Goal: Contribute content: Contribute content

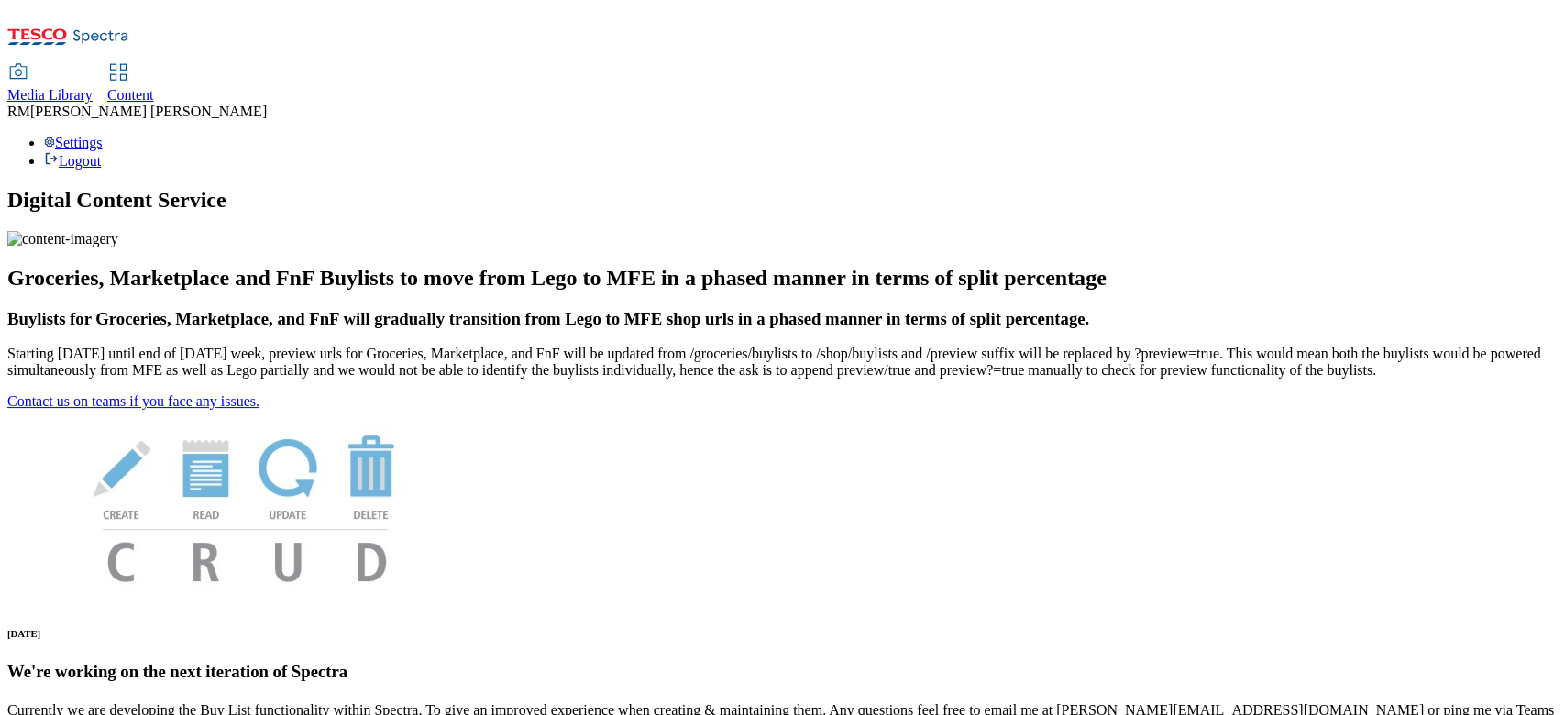
click at [27, 64] on use at bounding box center [18, 71] width 17 height 15
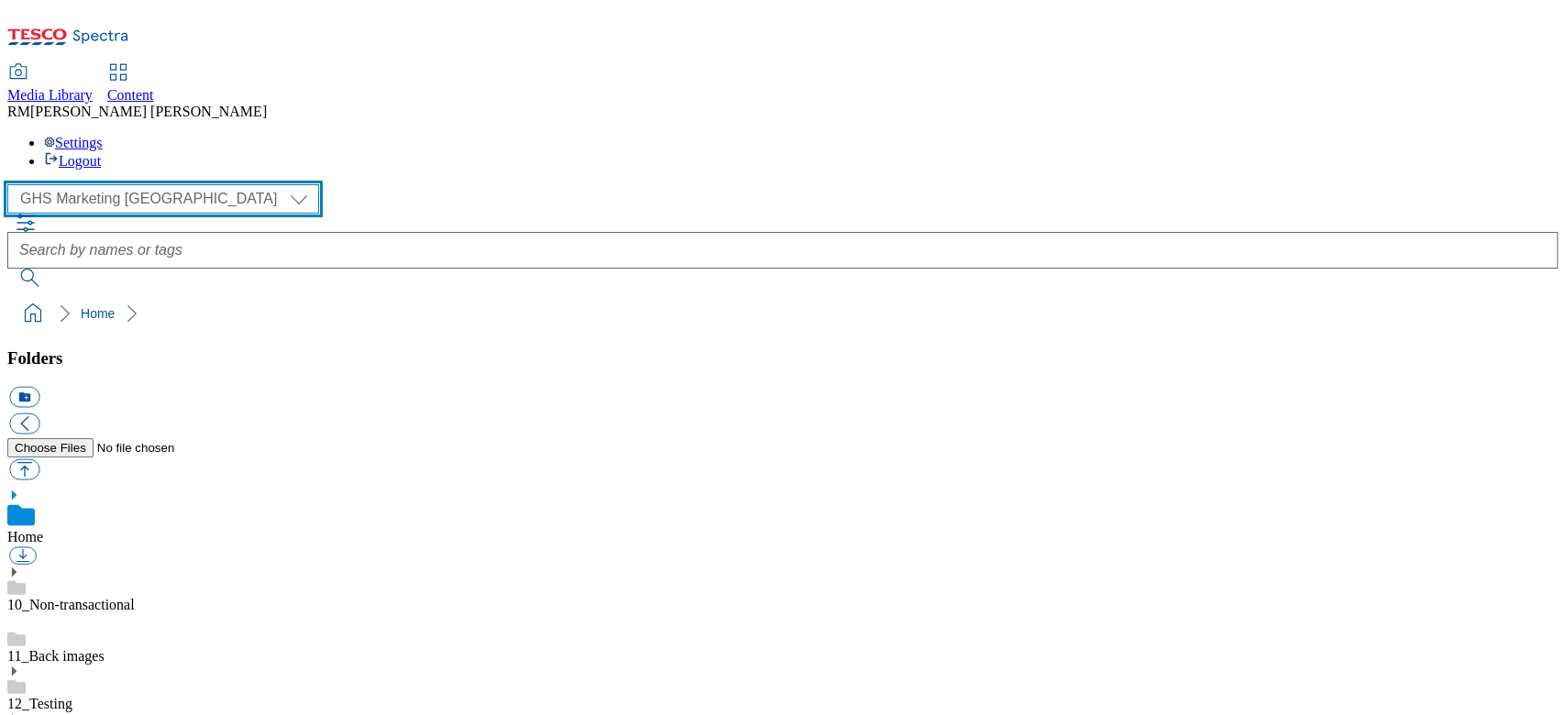
click at [125, 184] on select "GHS Marketing UK iGHS Marketing CE MCA CZ MCA HU MCA SK" at bounding box center [163, 198] width 312 height 29
select select "flare-ighs-ce-mktg"
click at [13, 184] on select "GHS Marketing UK iGHS Marketing CE MCA CZ MCA HU MCA SK" at bounding box center [163, 198] width 312 height 29
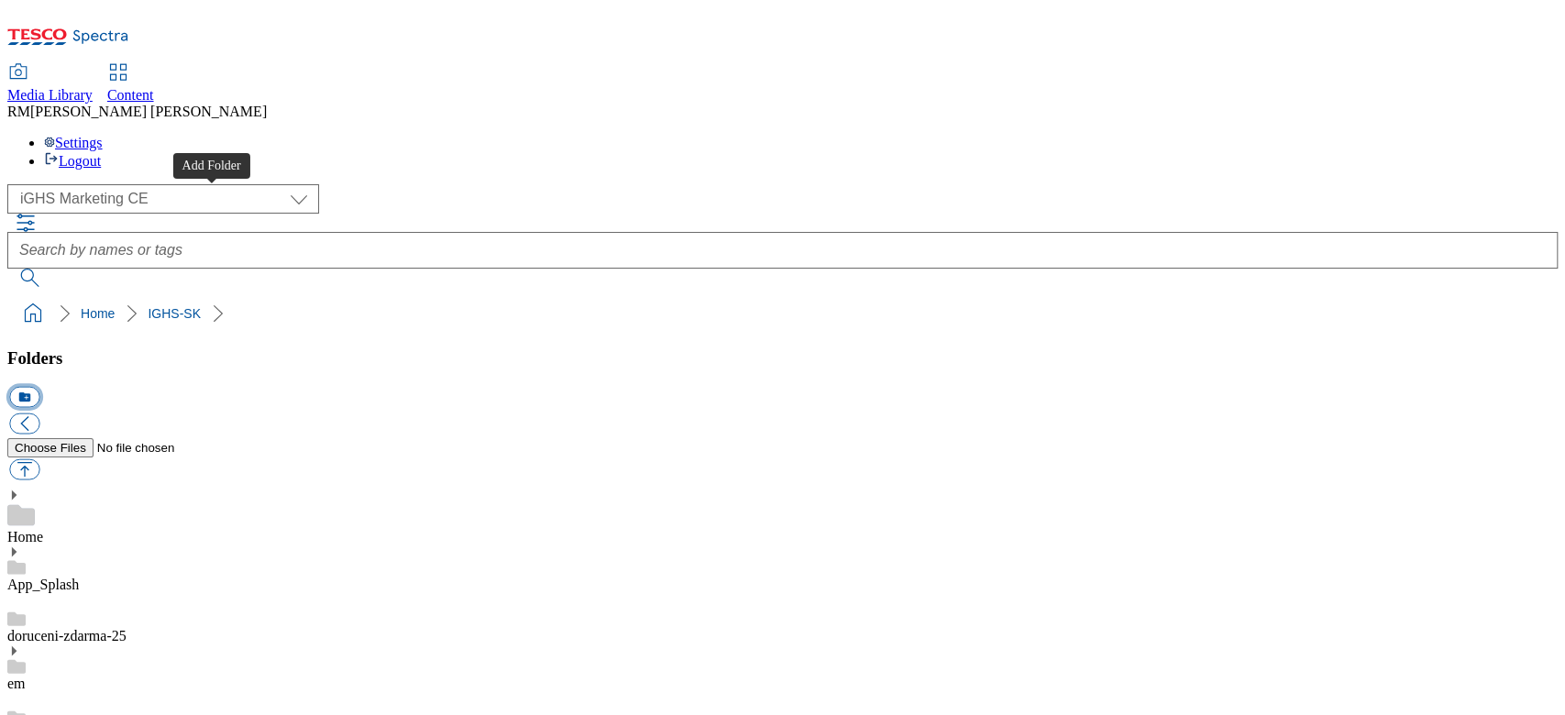
click at [39, 387] on button "icon_new_folder" at bounding box center [24, 397] width 30 height 21
type input "W30_25"
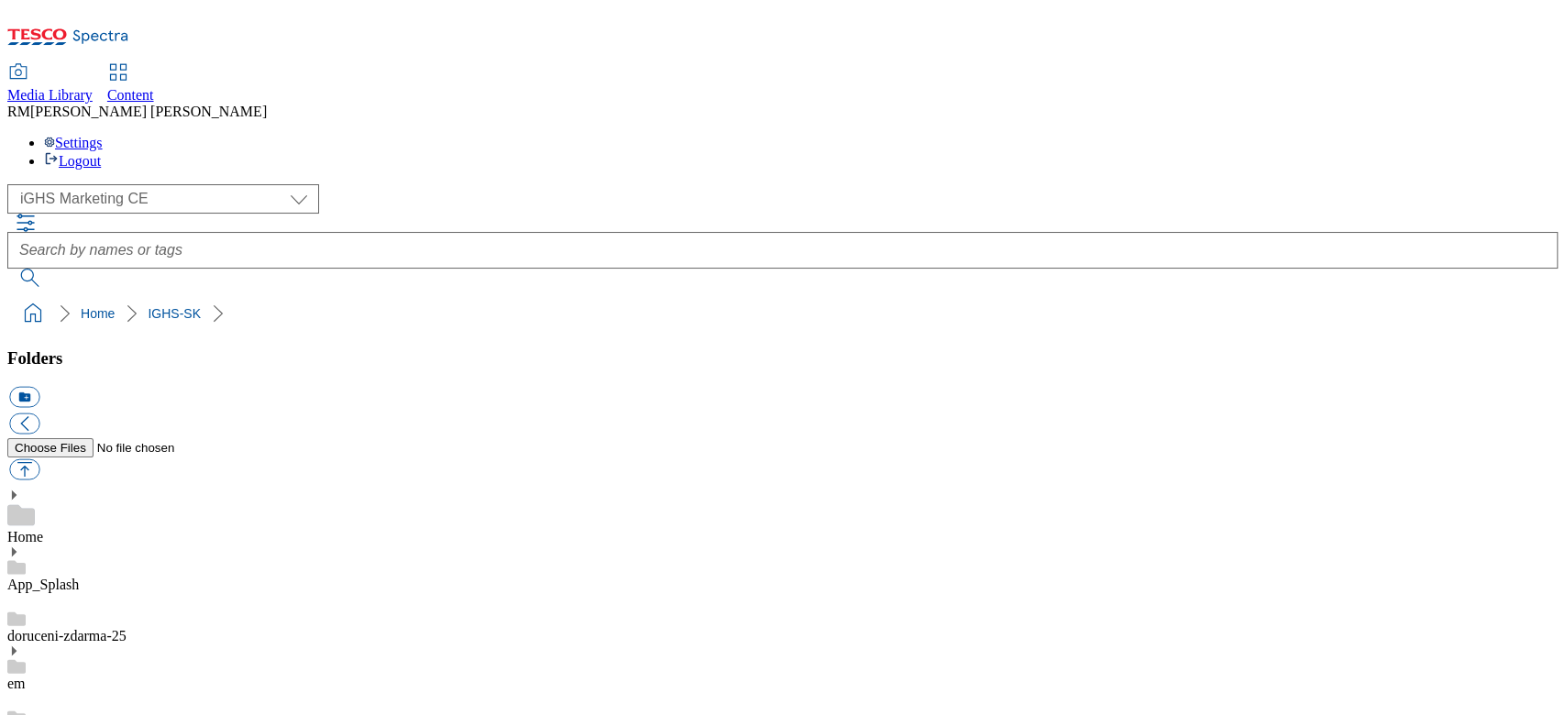
click at [39, 459] on button "button" at bounding box center [24, 469] width 30 height 21
type input "C:\fakepath\slide_en_1.jpg"
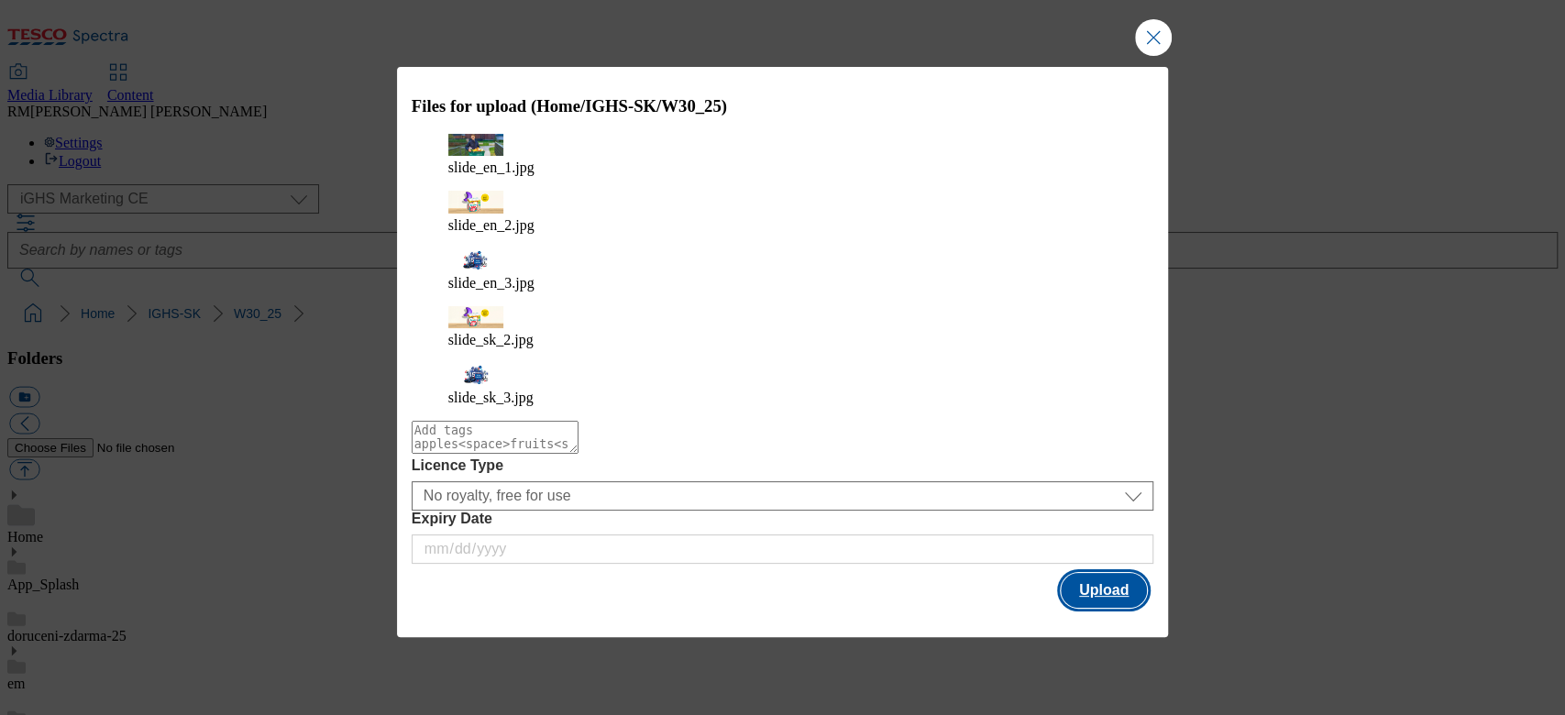
click at [1105, 536] on button "Upload" at bounding box center [1104, 590] width 86 height 35
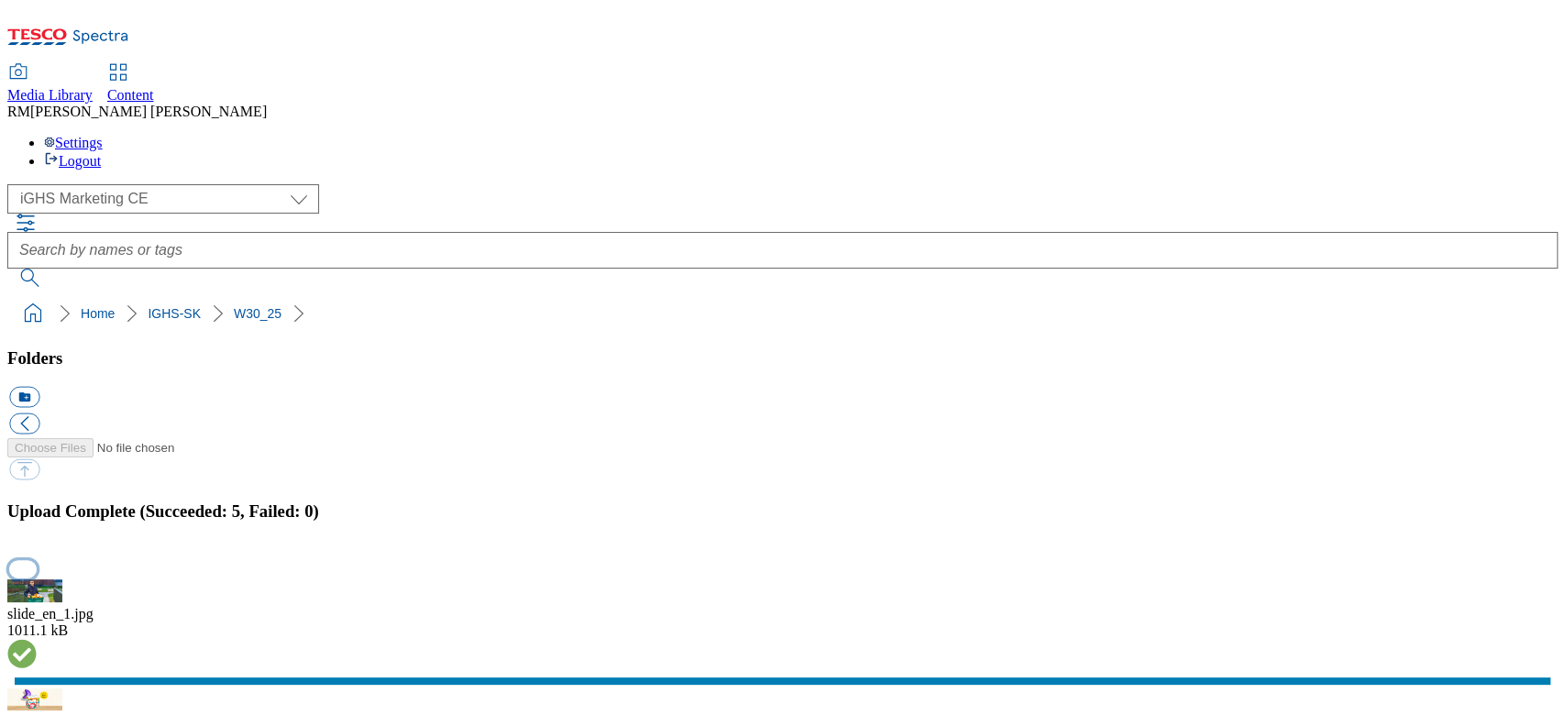
click at [37, 536] on button "button" at bounding box center [23, 568] width 28 height 17
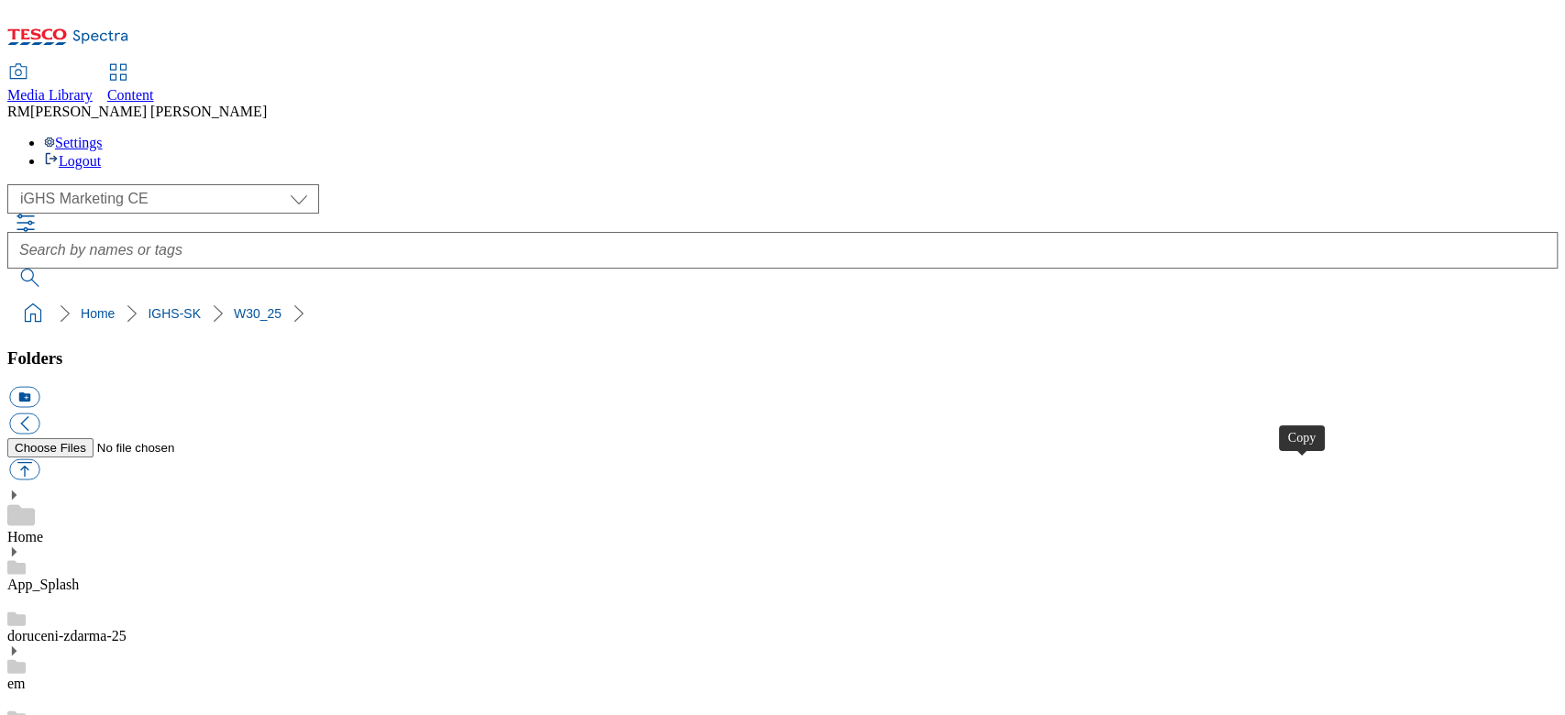
click at [39, 459] on button "button" at bounding box center [24, 469] width 30 height 21
type input "C:\fakepath\product_en_1.jpg"
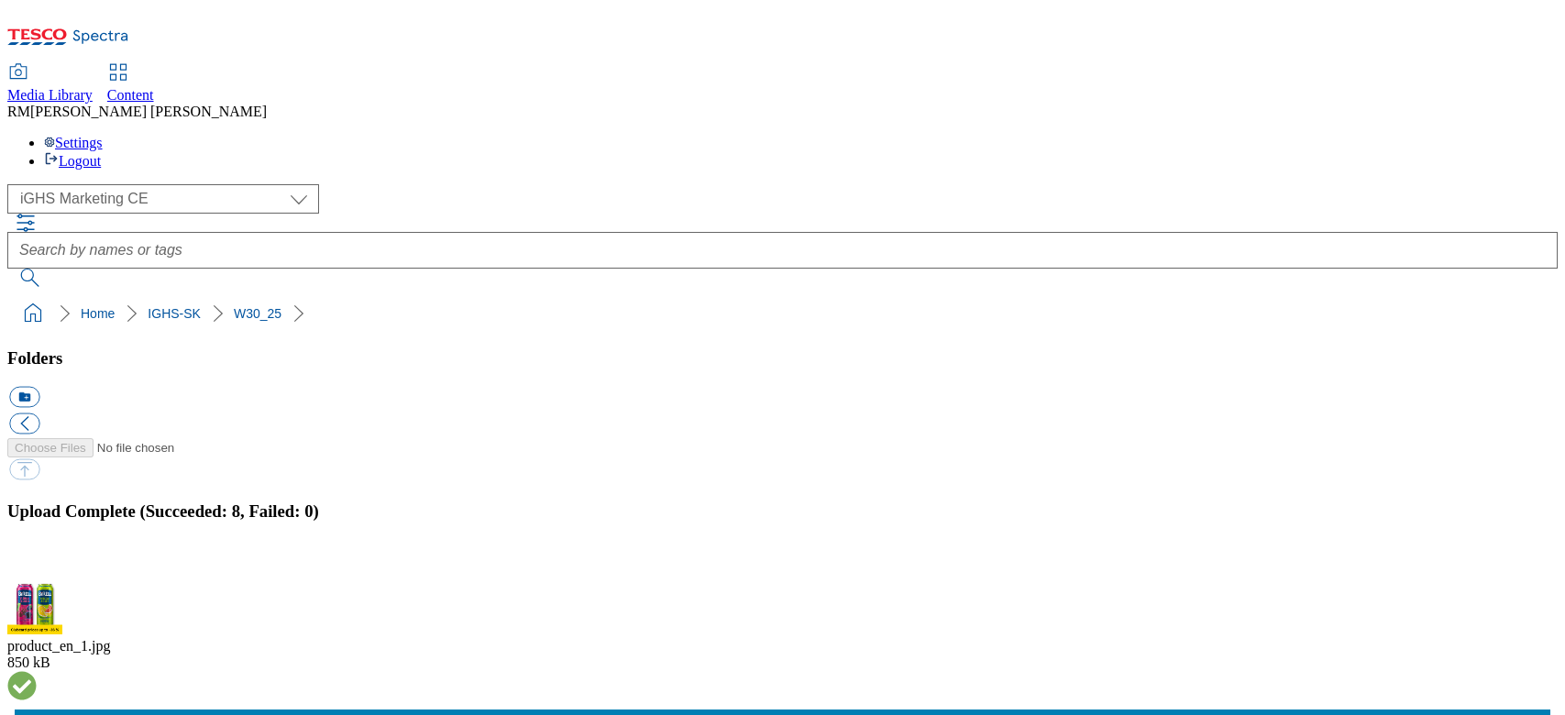
select select "flare-ighs-ce-mktg"
click at [37, 560] on button "button" at bounding box center [23, 568] width 28 height 17
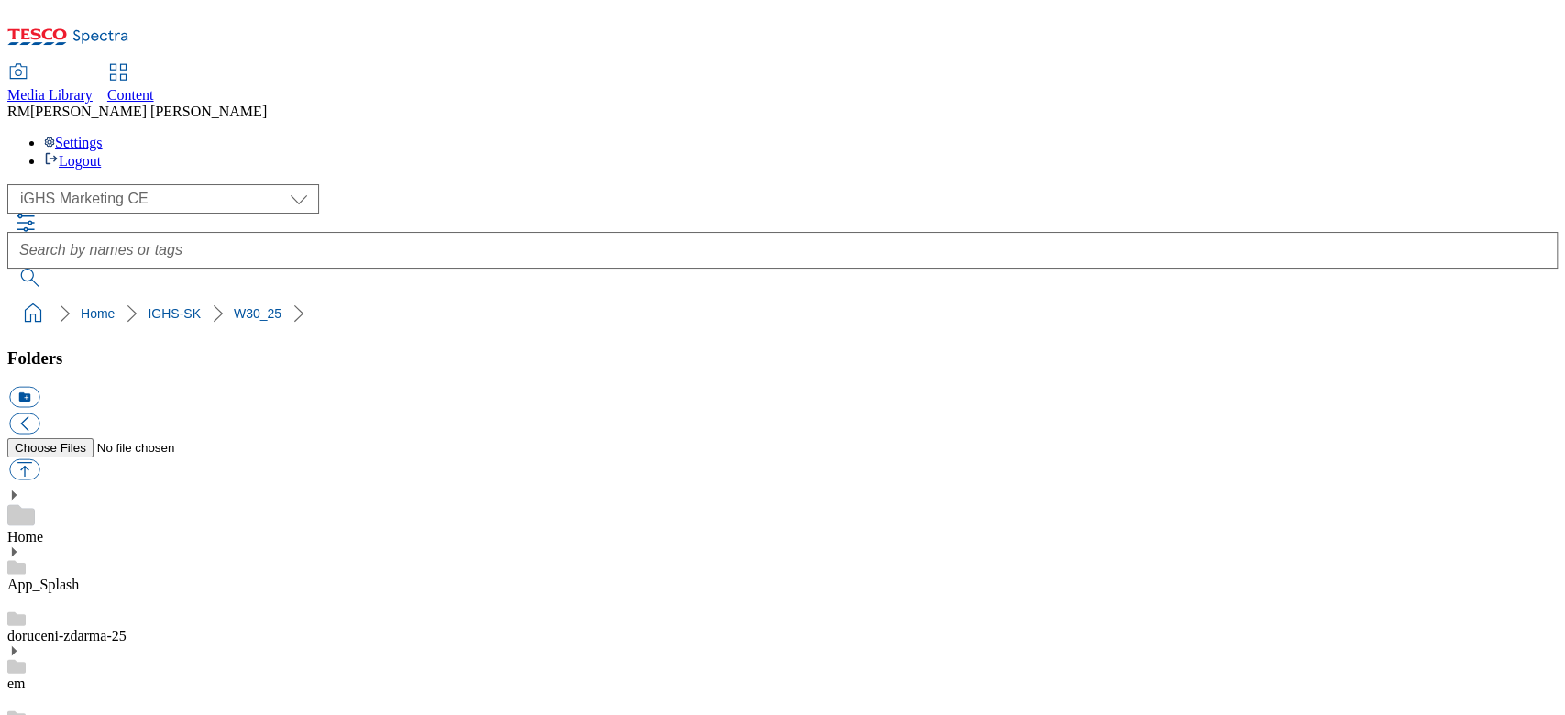
scroll to position [244, 0]
click at [39, 459] on button "button" at bounding box center [24, 469] width 30 height 21
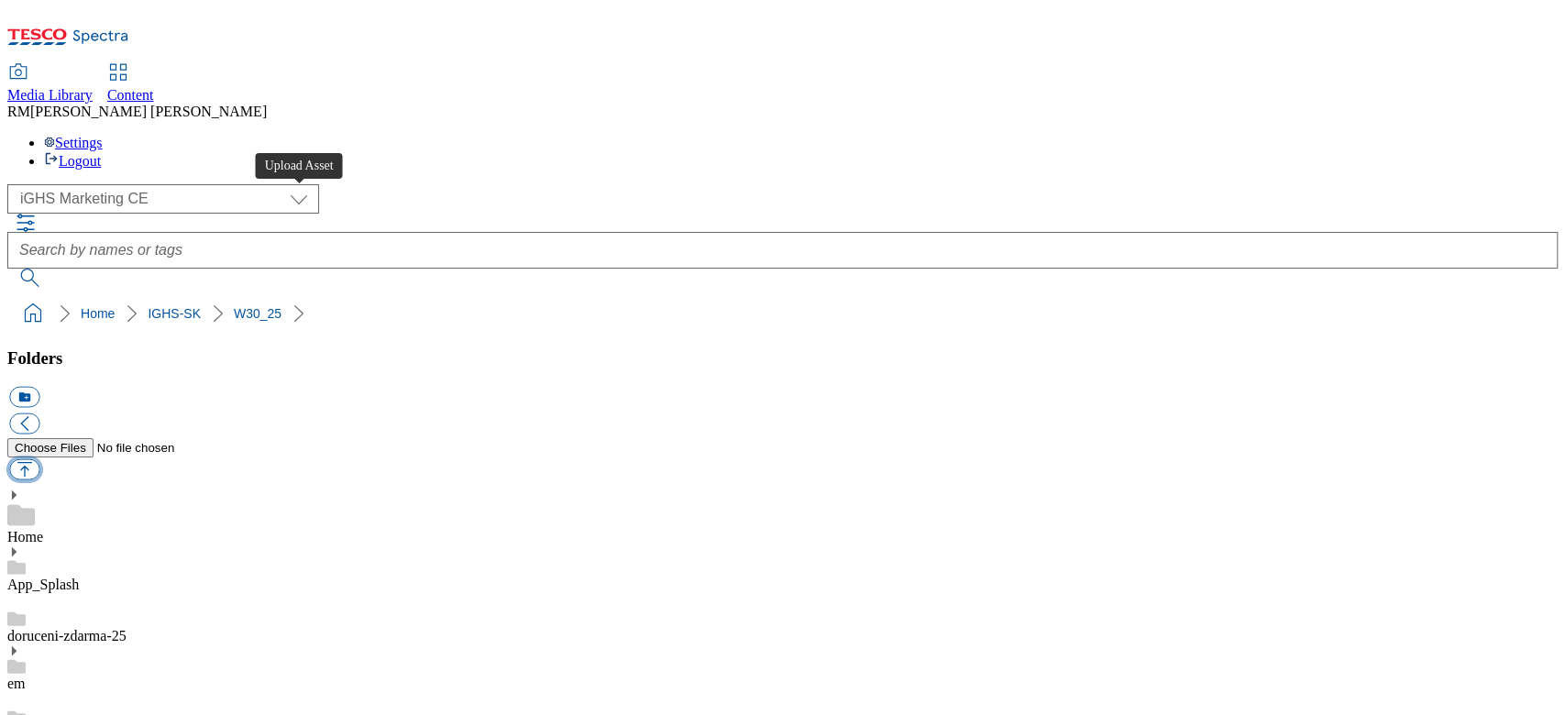
type input "C:\fakepath\trade_en_1.jpg"
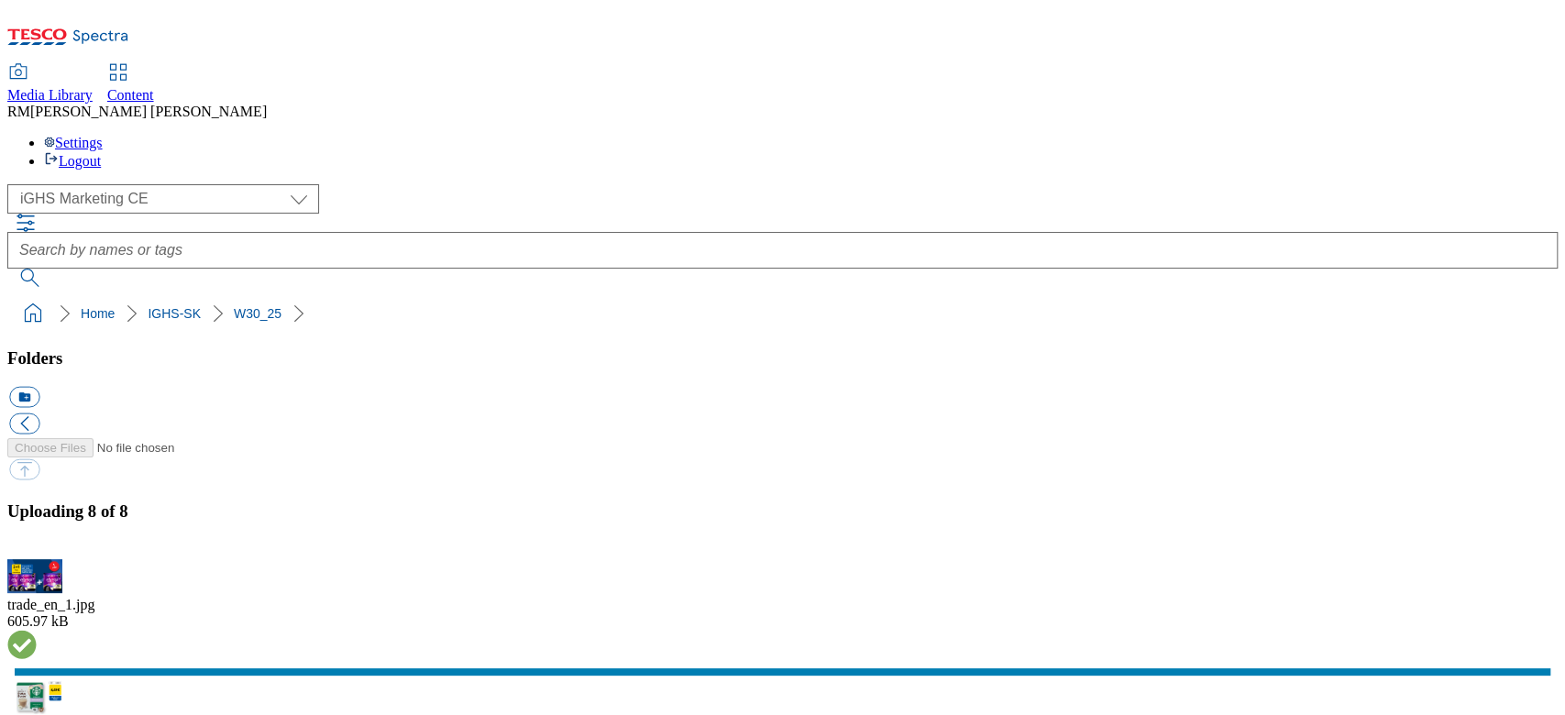
scroll to position [293, 0]
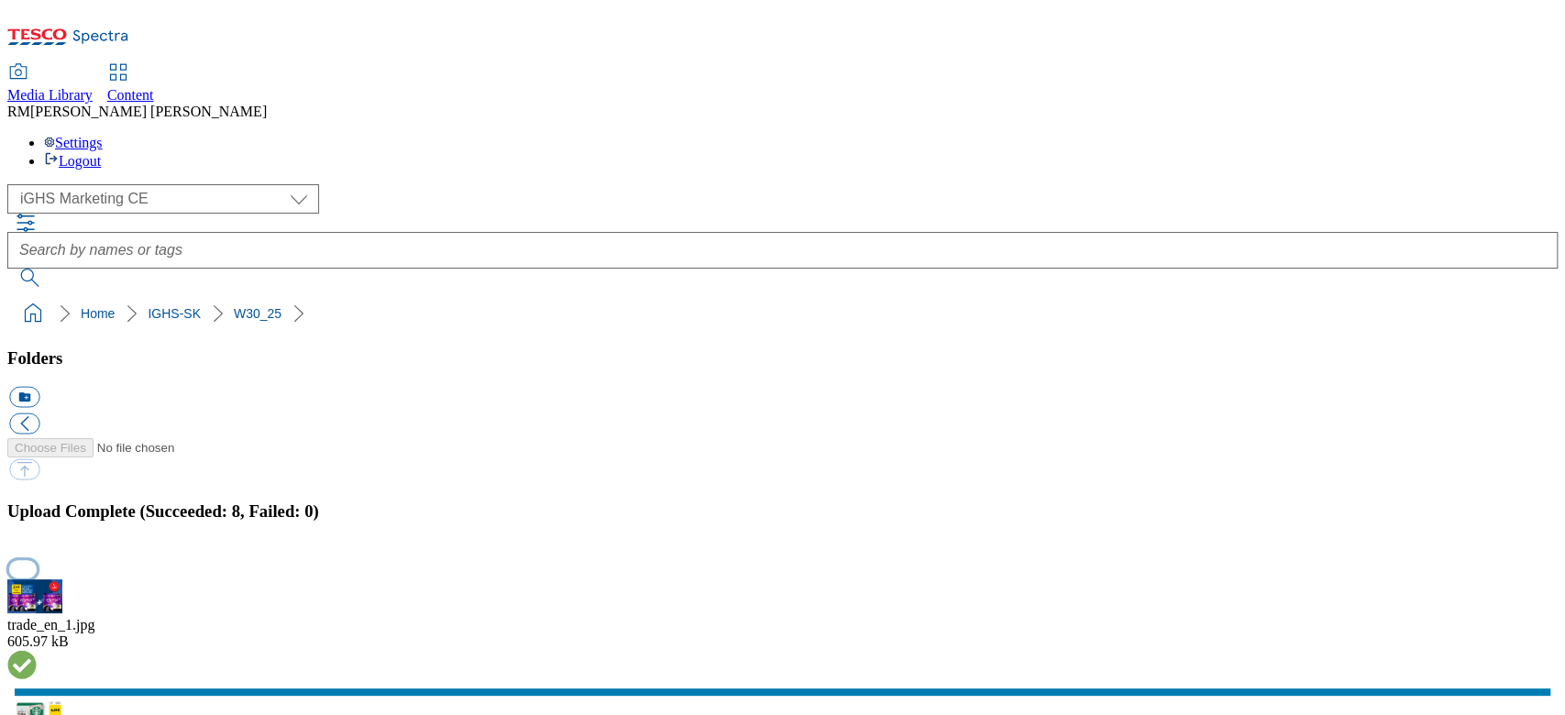
click at [37, 560] on button "button" at bounding box center [23, 568] width 28 height 17
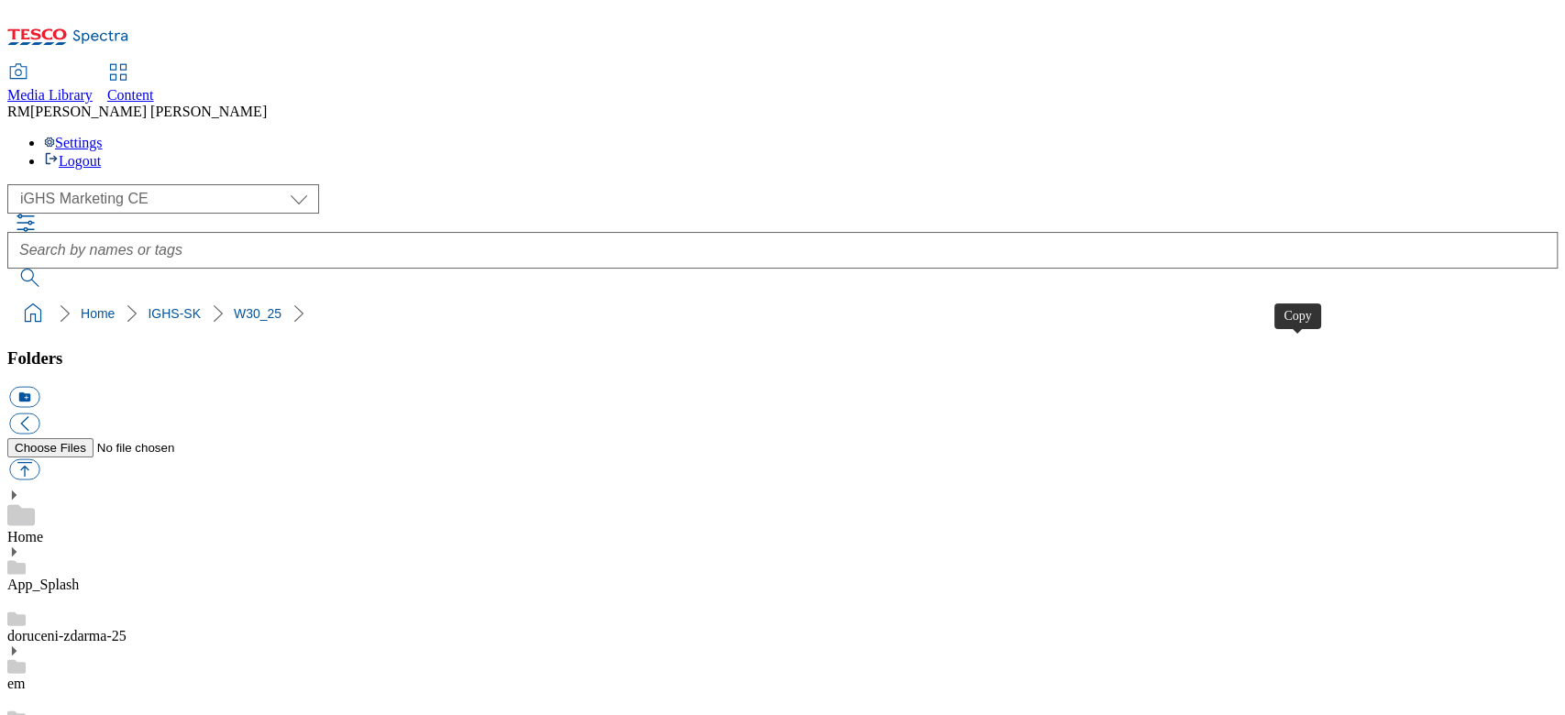
click at [39, 459] on button "button" at bounding box center [24, 469] width 30 height 21
type input "C:\fakepath\content_en_1.jpg"
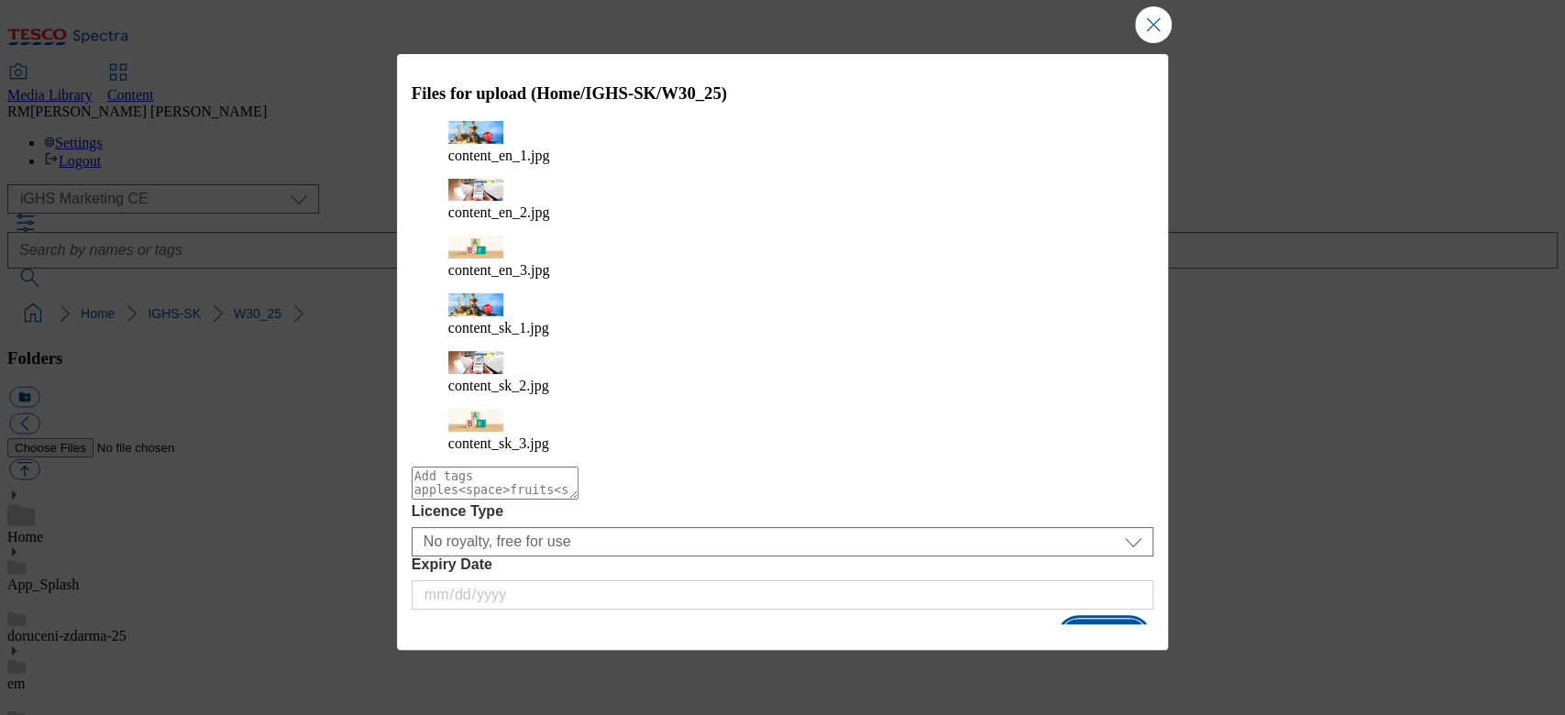
click at [1117, 619] on button "Upload" at bounding box center [1104, 636] width 86 height 35
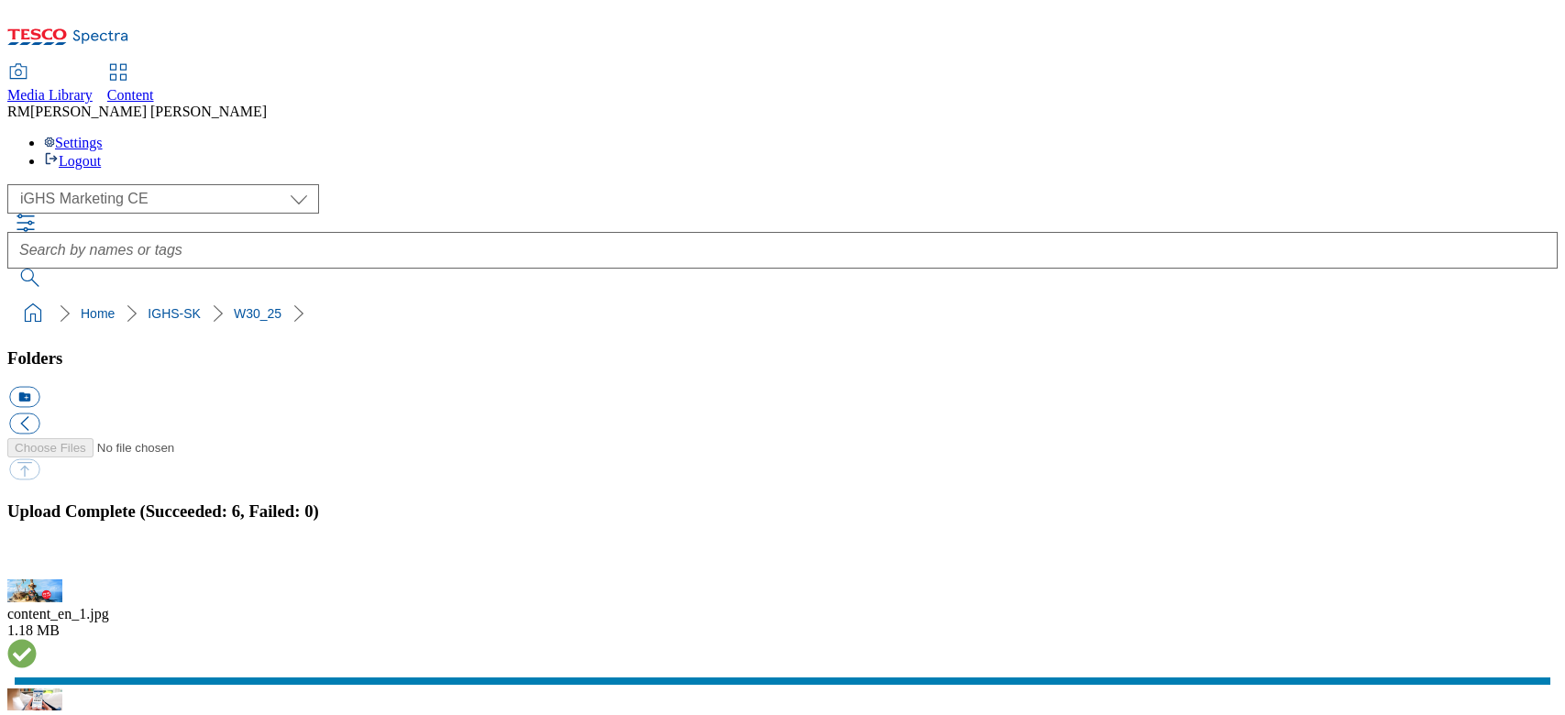
select select "flare-ighs-ce-mktg"
click at [37, 560] on button "button" at bounding box center [23, 568] width 28 height 17
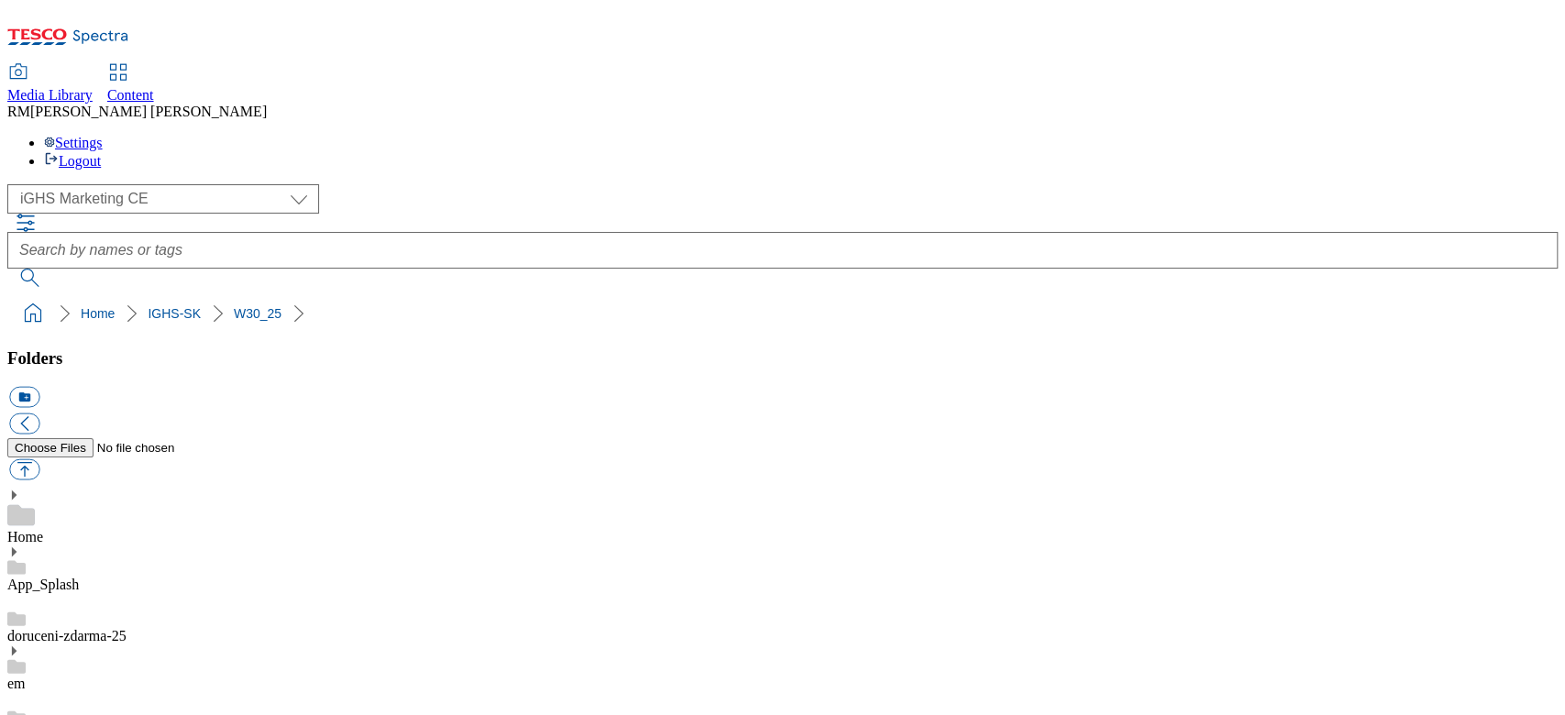
scroll to position [122, 0]
